Goal: Obtain resource: Obtain resource

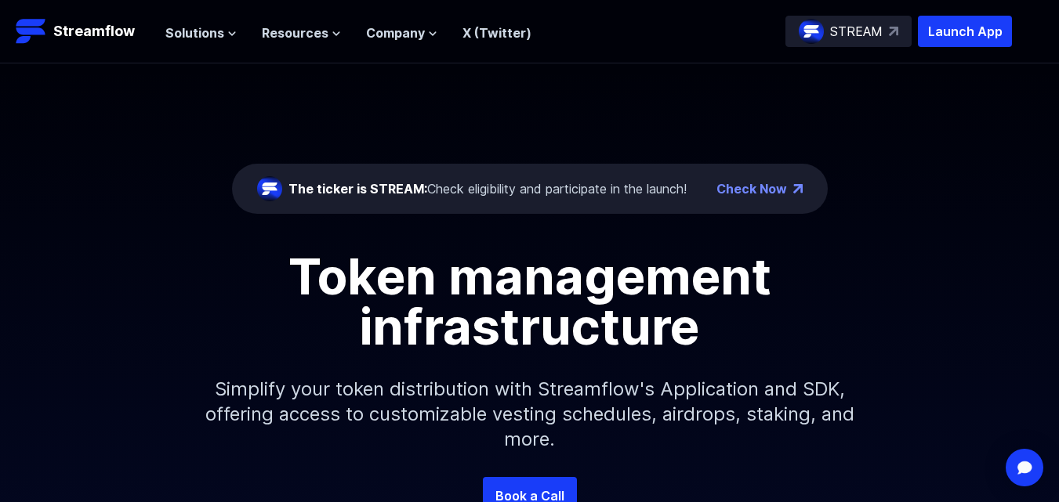
click at [647, 186] on div "The ticker is STREAM: Check eligibility and participate in the launch!" at bounding box center [487, 189] width 398 height 19
click at [759, 193] on link "Check Now" at bounding box center [751, 189] width 71 height 19
click at [849, 24] on p "STREAM" at bounding box center [856, 31] width 53 height 19
click at [635, 189] on div "The ticker is STREAM: Check eligibility and participate in the launch!" at bounding box center [487, 189] width 398 height 19
click at [751, 183] on link "Check Now" at bounding box center [751, 189] width 71 height 19
